Goal: Transaction & Acquisition: Subscribe to service/newsletter

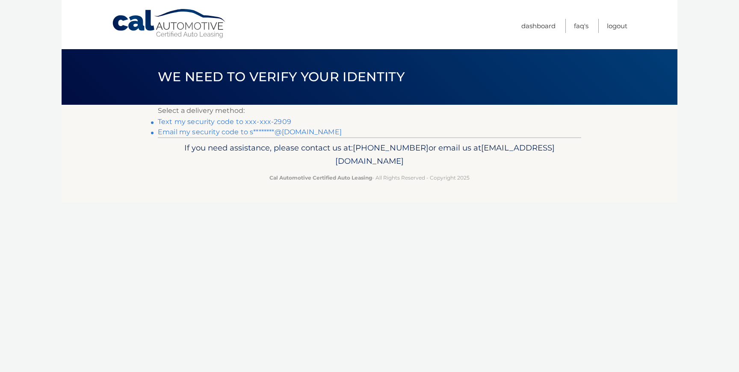
click at [216, 123] on link "Text my security code to xxx-xxx-2909" at bounding box center [224, 122] width 133 height 8
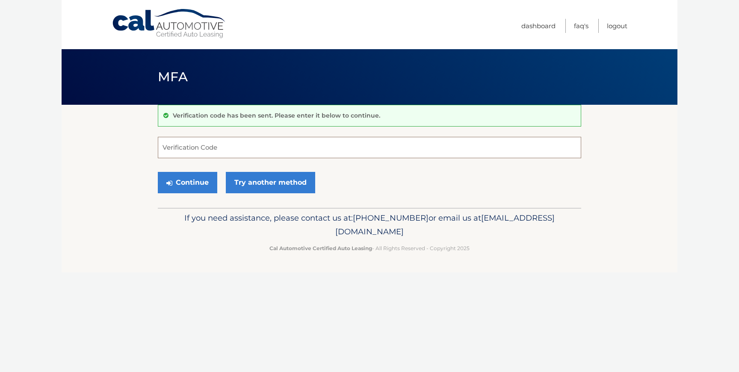
click at [204, 149] on input "Verification Code" at bounding box center [369, 147] width 423 height 21
type input "200601"
click at [186, 185] on button "Continue" at bounding box center [187, 182] width 59 height 21
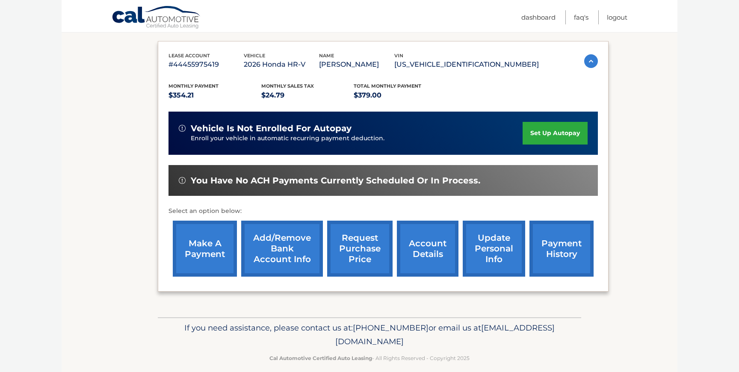
scroll to position [138, 0]
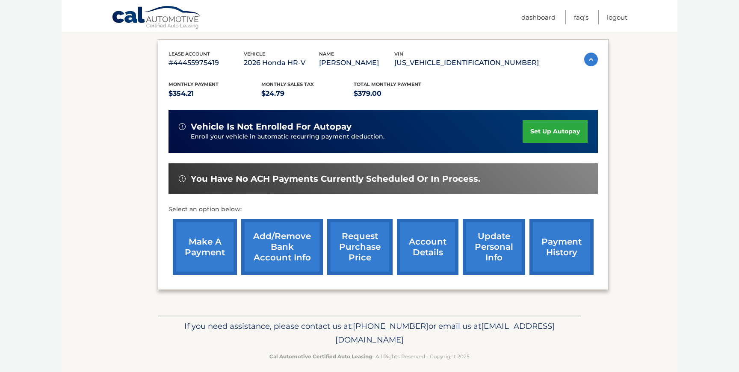
click at [210, 254] on link "make a payment" at bounding box center [205, 247] width 64 height 56
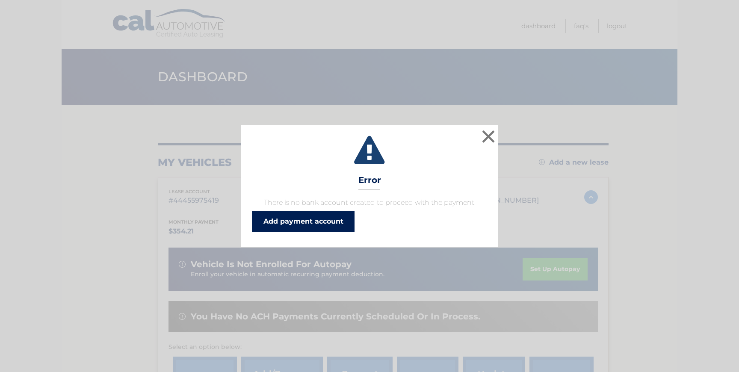
click at [304, 222] on link "Add payment account" at bounding box center [303, 221] width 103 height 21
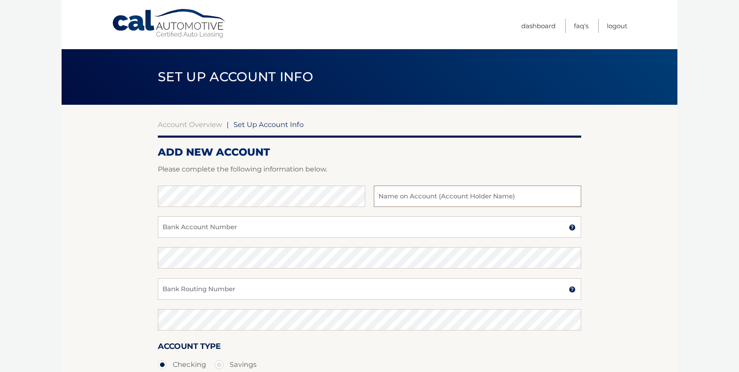
click at [394, 200] on input "text" at bounding box center [477, 196] width 207 height 21
drag, startPoint x: 458, startPoint y: 200, endPoint x: 432, endPoint y: 197, distance: 26.7
click at [431, 197] on input "YESENIA KUAN OCHOA" at bounding box center [477, 196] width 207 height 21
type input "[PERSON_NAME]"
click at [294, 228] on input "Bank Account Number" at bounding box center [369, 226] width 423 height 21
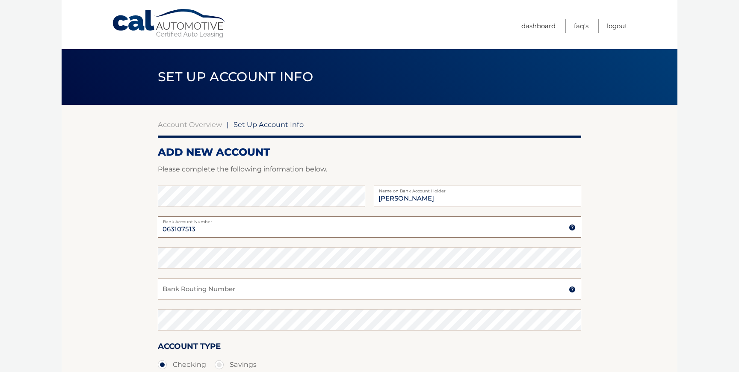
drag, startPoint x: 201, startPoint y: 232, endPoint x: 160, endPoint y: 228, distance: 41.2
click at [159, 228] on input "063107513" at bounding box center [369, 226] width 423 height 21
type input "063107513"
click at [179, 290] on input "Bank Routing Number" at bounding box center [369, 288] width 423 height 21
drag, startPoint x: 203, startPoint y: 292, endPoint x: 156, endPoint y: 289, distance: 47.2
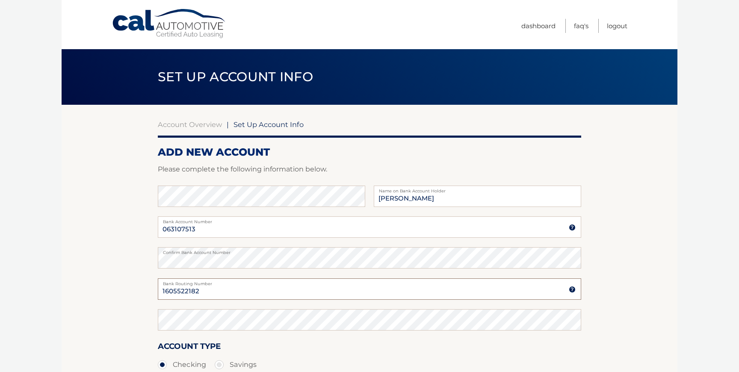
click at [155, 289] on section "Account Overview | Set Up Account Info ADD NEW ACCOUNT Please complete the foll…" at bounding box center [370, 268] width 616 height 326
type input "1605522182"
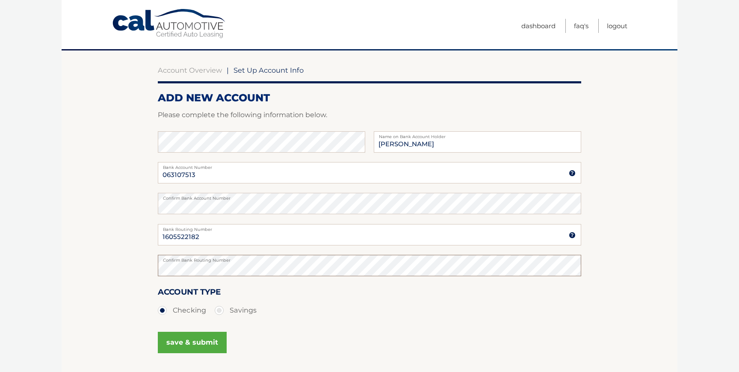
scroll to position [124, 0]
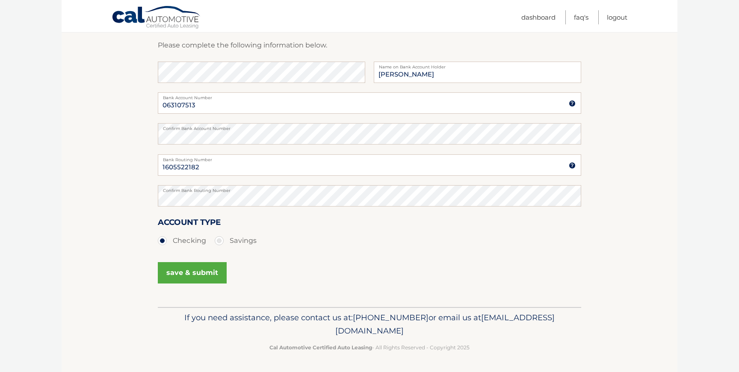
click at [194, 273] on button "save & submit" at bounding box center [192, 272] width 69 height 21
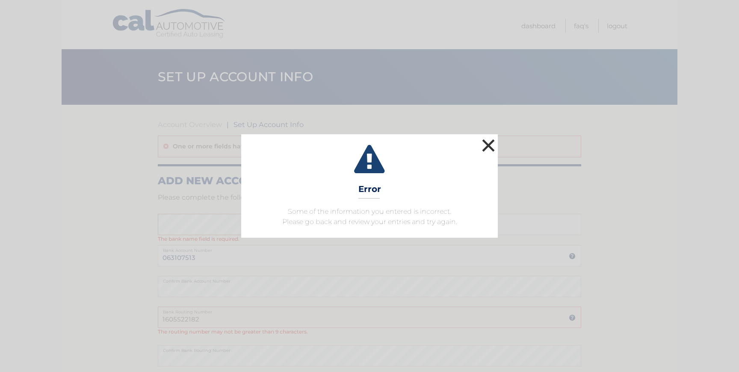
click at [487, 143] on button "×" at bounding box center [488, 145] width 17 height 17
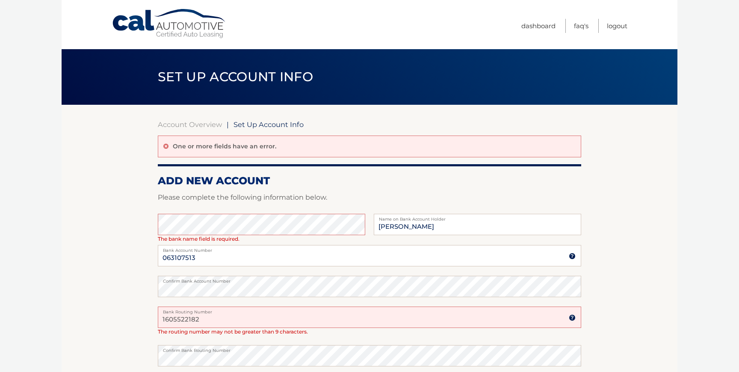
click at [113, 278] on section "Account Overview | Set Up Account Info One or more fields have an error. ADD NE…" at bounding box center [370, 286] width 616 height 362
drag, startPoint x: 201, startPoint y: 320, endPoint x: 153, endPoint y: 318, distance: 47.5
click at [153, 318] on section "Account Overview | Set Up Account Info One or more fields have an error. ADD NE…" at bounding box center [370, 286] width 616 height 362
drag, startPoint x: 204, startPoint y: 260, endPoint x: 161, endPoint y: 258, distance: 42.8
click at [160, 258] on input "063107513" at bounding box center [369, 255] width 423 height 21
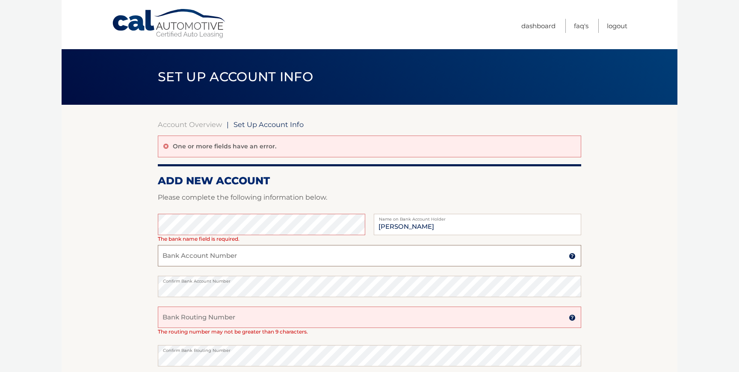
paste input "1605522182"
type input "1605522182"
click at [154, 287] on section "Account Overview | Set Up Account Info One or more fields have an error. ADD NE…" at bounding box center [370, 286] width 616 height 362
click at [174, 318] on input "Bank Routing Number" at bounding box center [369, 317] width 423 height 21
drag, startPoint x: 197, startPoint y: 320, endPoint x: 157, endPoint y: 318, distance: 40.3
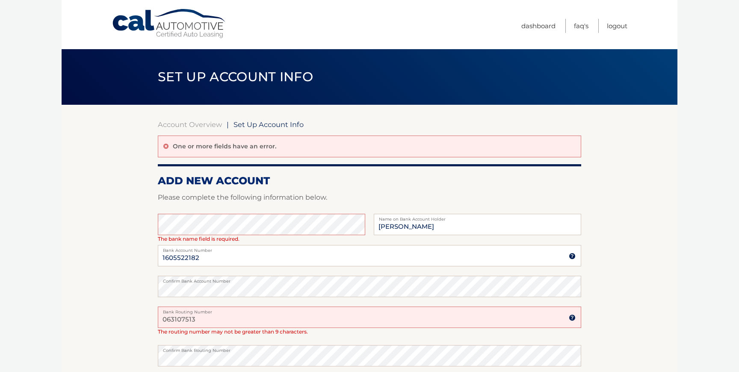
click at [157, 318] on section "Account Overview | Set Up Account Info One or more fields have an error. ADD NE…" at bounding box center [370, 286] width 616 height 362
type input "063107513"
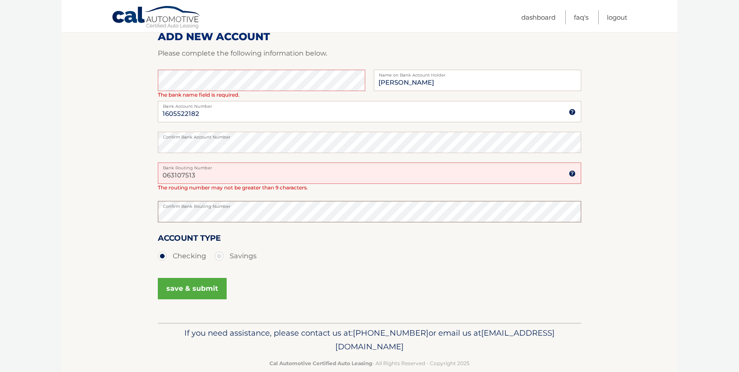
scroll to position [156, 0]
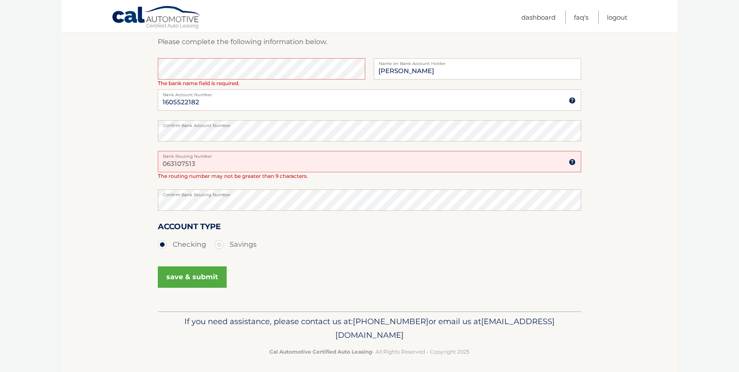
click at [205, 277] on button "save & submit" at bounding box center [192, 276] width 69 height 21
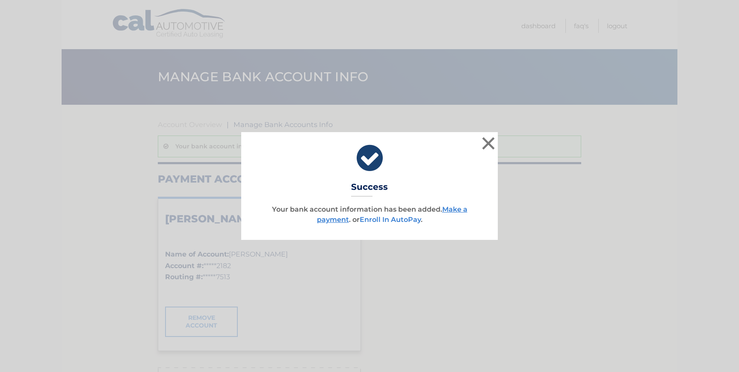
click at [401, 221] on link "Enroll In AutoPay" at bounding box center [390, 219] width 61 height 8
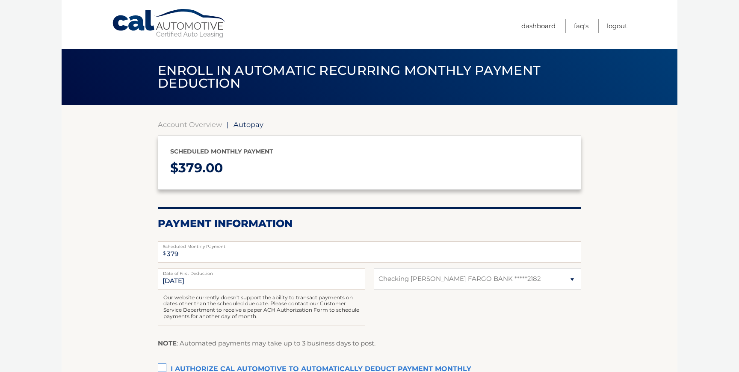
select select "ZmRkNWJjZTgtOTI0Zi00ZmZhLTkyNWMtM2MwNDNkMWExOTVj"
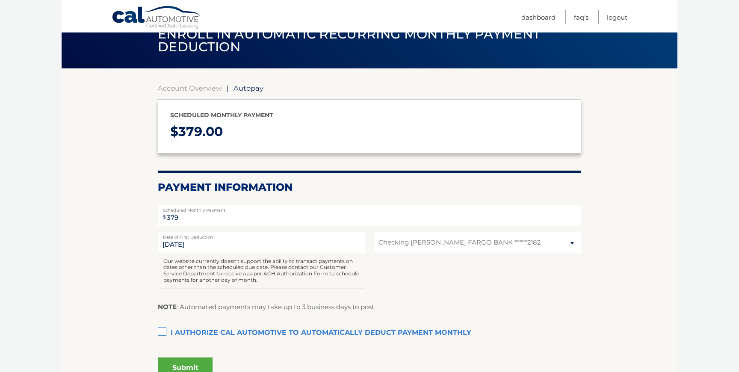
scroll to position [55, 0]
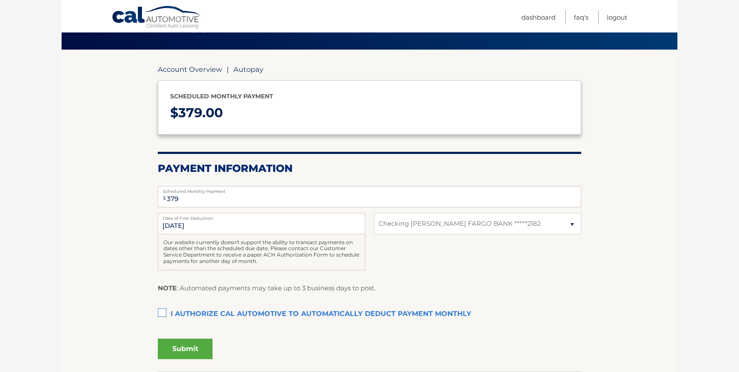
click at [197, 70] on link "Account Overview" at bounding box center [190, 69] width 64 height 9
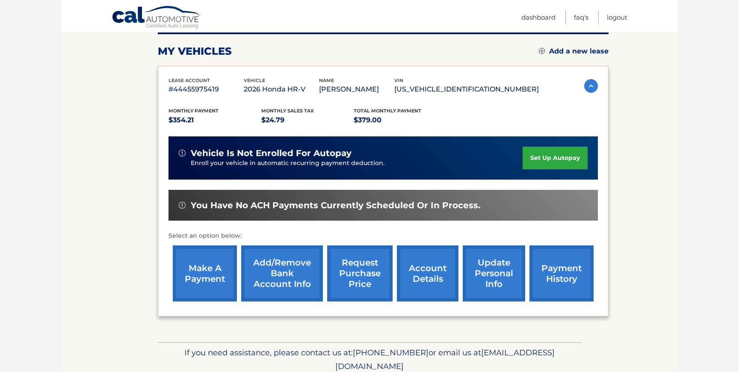
scroll to position [137, 0]
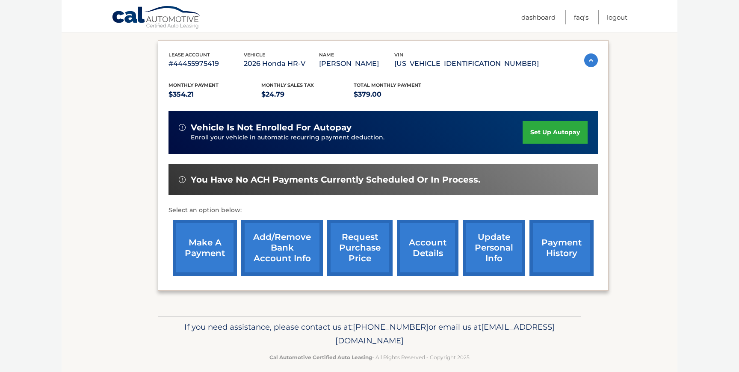
click at [200, 250] on link "make a payment" at bounding box center [205, 248] width 64 height 56
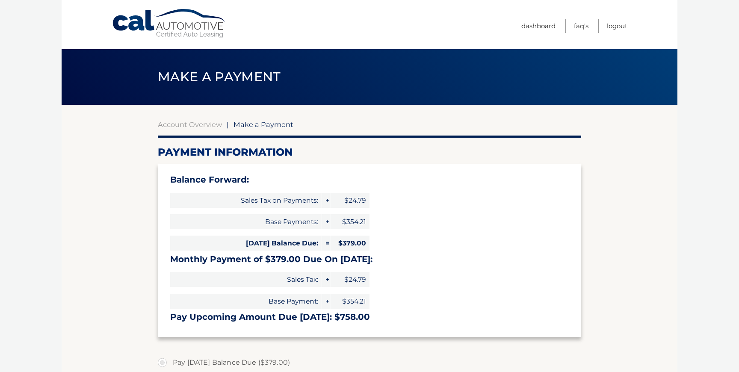
select select "ZmRkNWJjZTgtOTI0Zi00ZmZhLTkyNWMtM2MwNDNkMWExOTVj"
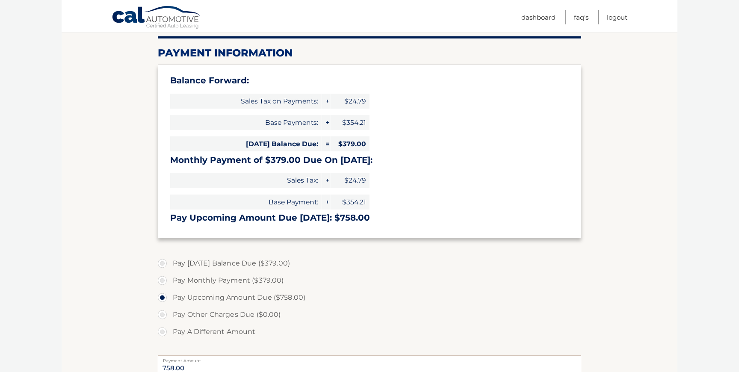
scroll to position [101, 0]
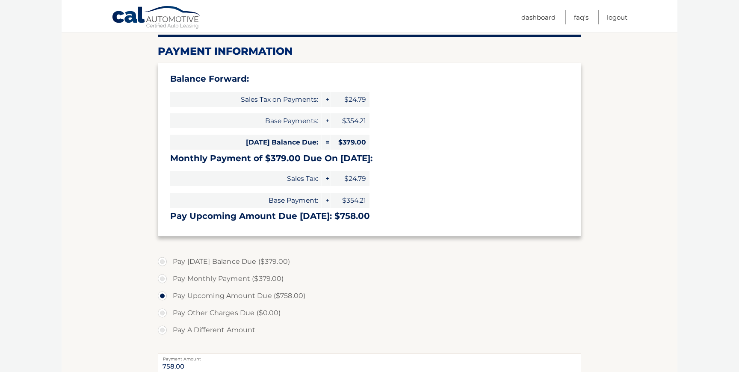
click at [161, 266] on label "Pay Today's Balance Due ($379.00)" at bounding box center [369, 261] width 423 height 17
click at [161, 266] on input "Pay Today's Balance Due ($379.00)" at bounding box center [165, 260] width 9 height 14
radio input "true"
type input "379.00"
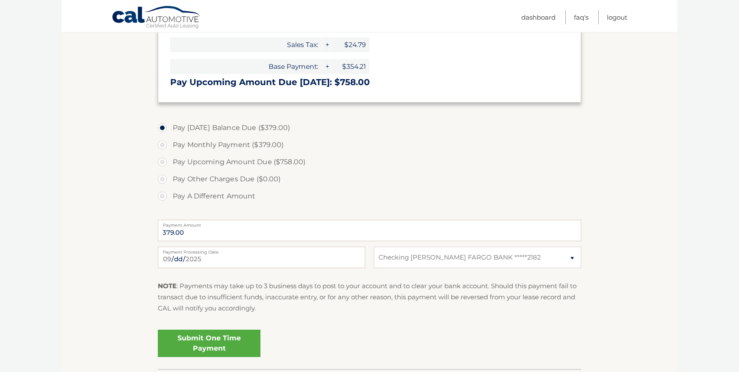
scroll to position [241, 0]
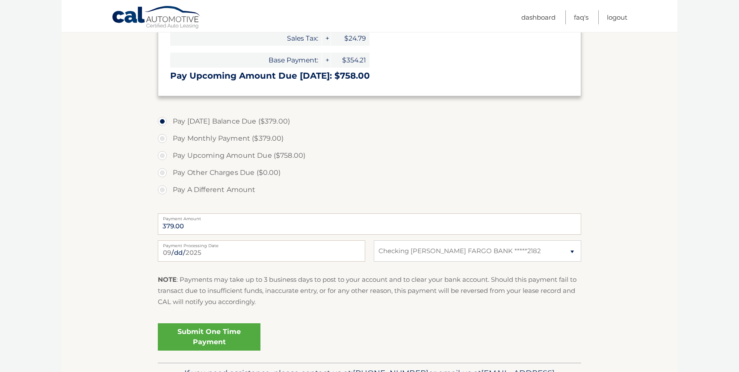
click at [195, 337] on link "Submit One Time Payment" at bounding box center [209, 336] width 103 height 27
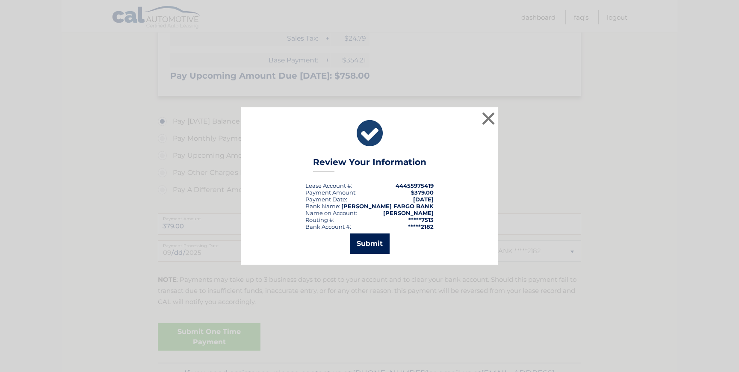
click at [373, 245] on button "Submit" at bounding box center [370, 243] width 40 height 21
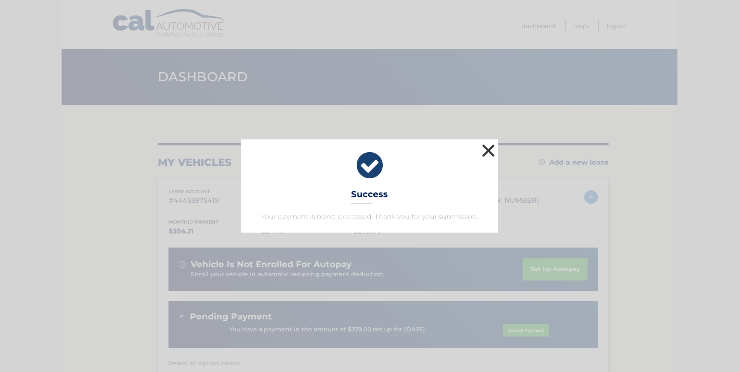
click at [486, 151] on button "×" at bounding box center [488, 150] width 17 height 17
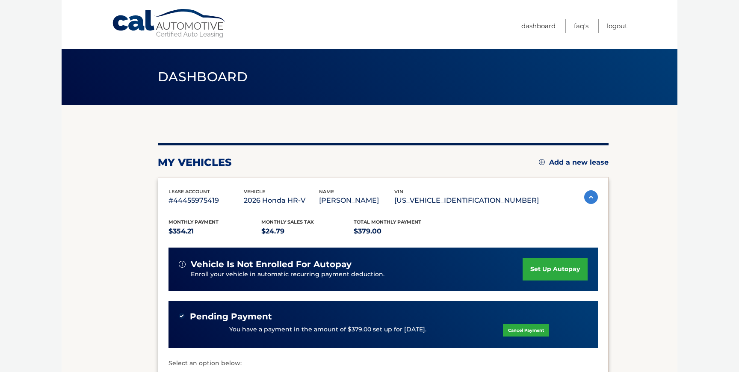
click at [563, 267] on link "set up autopay" at bounding box center [554, 269] width 65 height 23
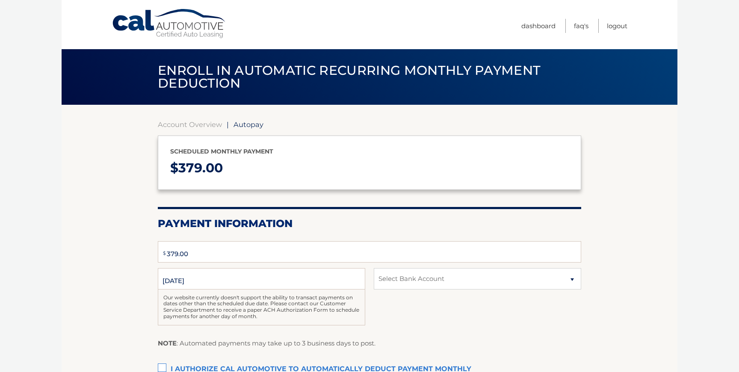
type input "379"
select select "ZmRkNWJjZTgtOTI0Zi00ZmZhLTkyNWMtM2MwNDNkMWExOTVj"
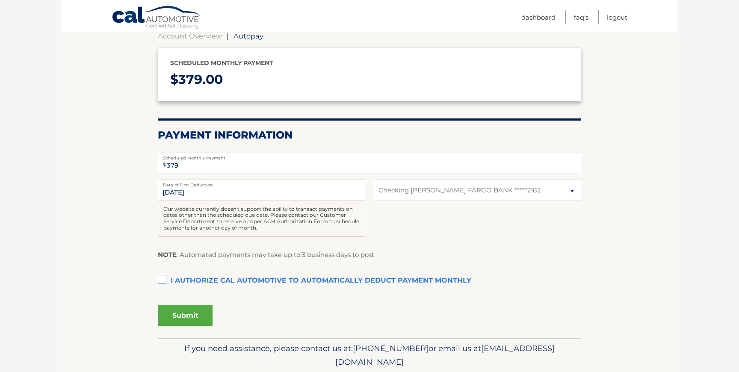
scroll to position [119, 0]
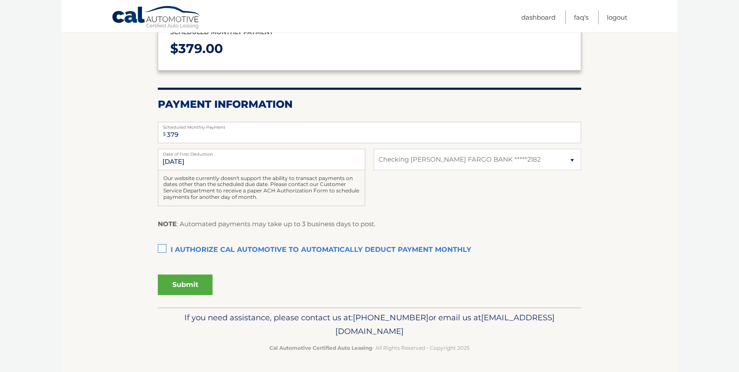
click at [160, 248] on label "I authorize cal automotive to automatically deduct payment monthly This checkbo…" at bounding box center [369, 250] width 423 height 17
click at [0, 0] on input "I authorize cal automotive to automatically deduct payment monthly This checkbo…" at bounding box center [0, 0] width 0 height 0
click at [177, 286] on button "Submit" at bounding box center [185, 284] width 55 height 21
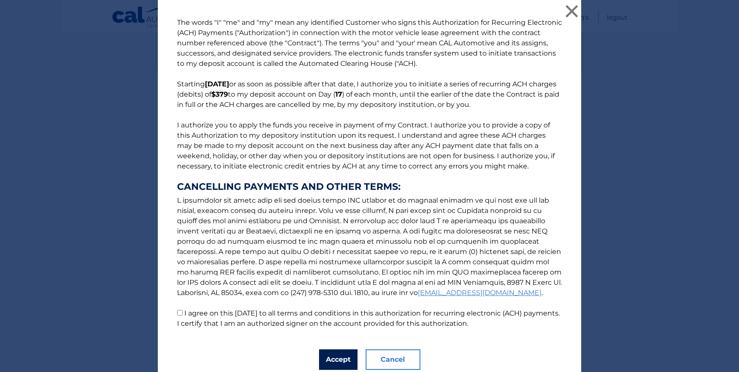
click at [336, 357] on button "Accept" at bounding box center [338, 359] width 38 height 21
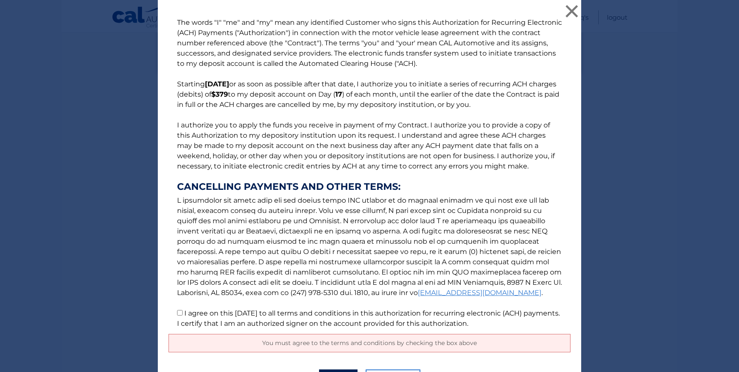
scroll to position [52, 0]
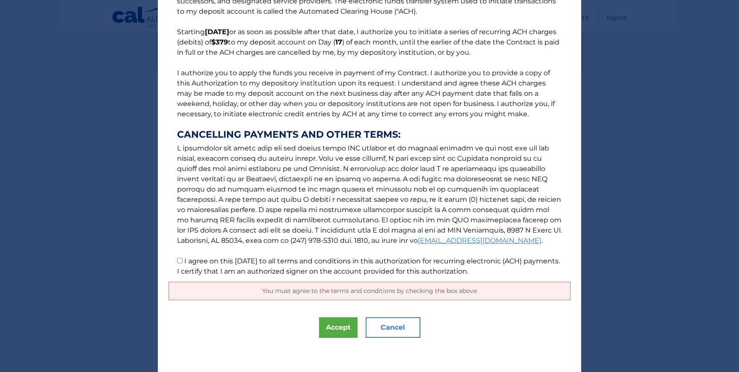
click at [179, 260] on input "I agree on this 09/08/2025 to all terms and conditions in this authorization fo…" at bounding box center [180, 261] width 6 height 6
checkbox input "true"
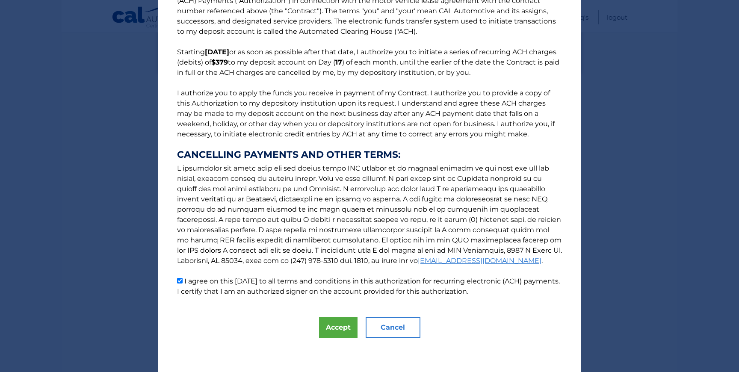
scroll to position [32, 0]
click at [335, 333] on button "Accept" at bounding box center [338, 328] width 38 height 21
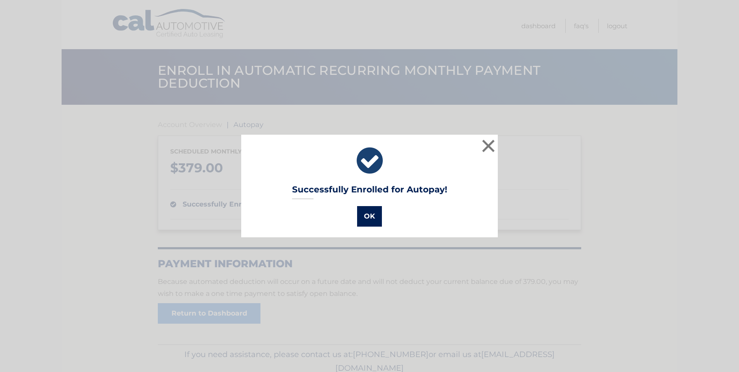
click at [370, 217] on button "OK" at bounding box center [369, 216] width 25 height 21
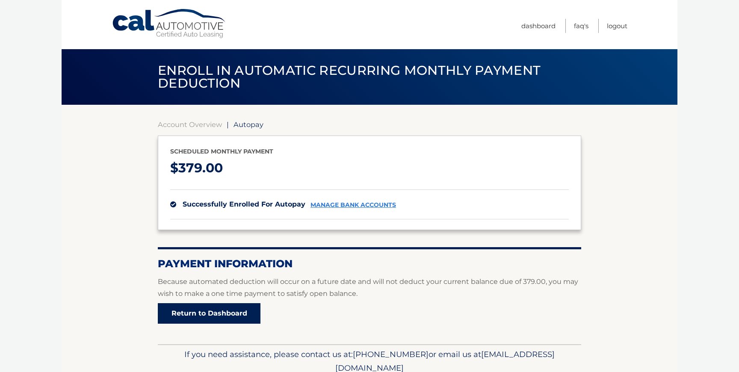
click at [206, 314] on link "Return to Dashboard" at bounding box center [209, 313] width 103 height 21
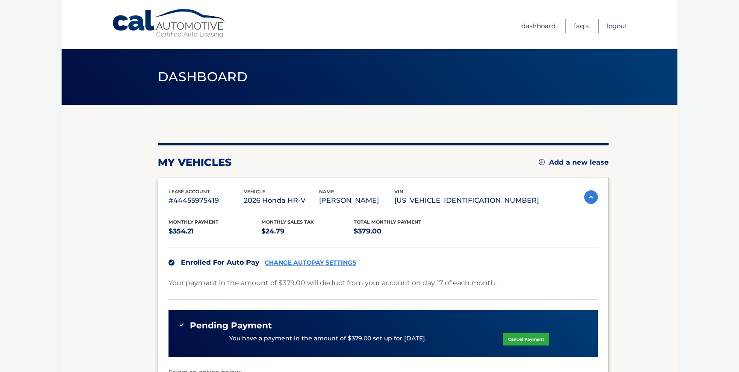
click at [618, 28] on link "Logout" at bounding box center [617, 26] width 21 height 14
